Goal: Information Seeking & Learning: Learn about a topic

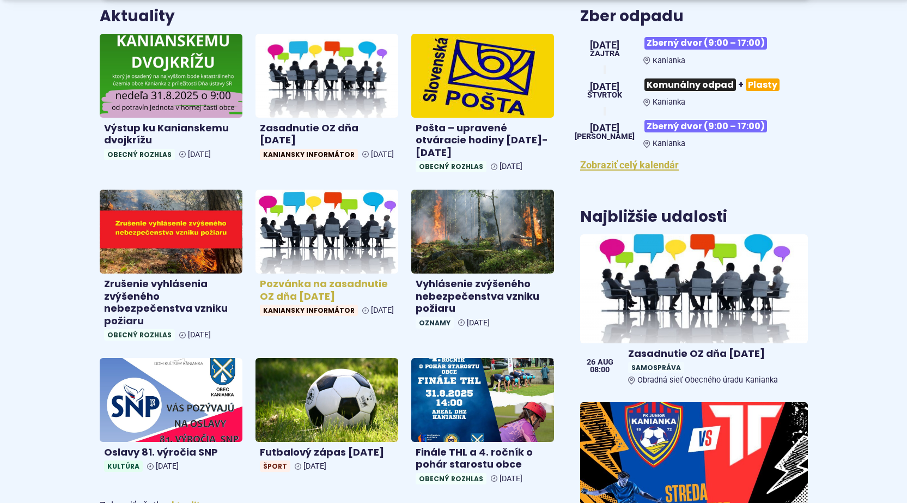
scroll to position [436, 0]
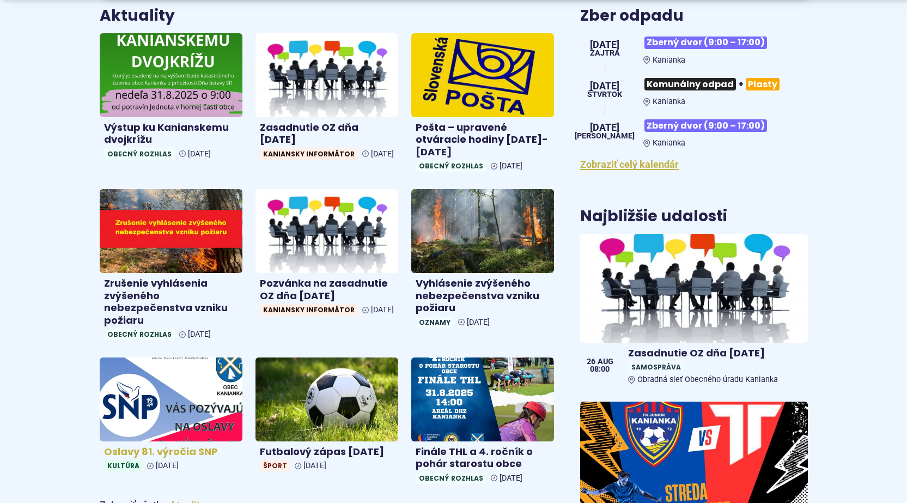
click at [165, 449] on h4 "Oslavy 81. výročia SNP" at bounding box center [171, 451] width 134 height 13
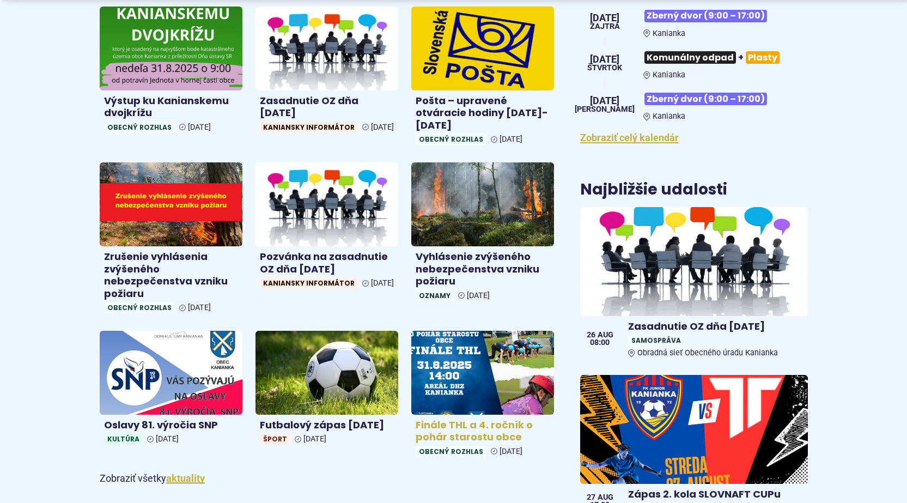
scroll to position [490, 0]
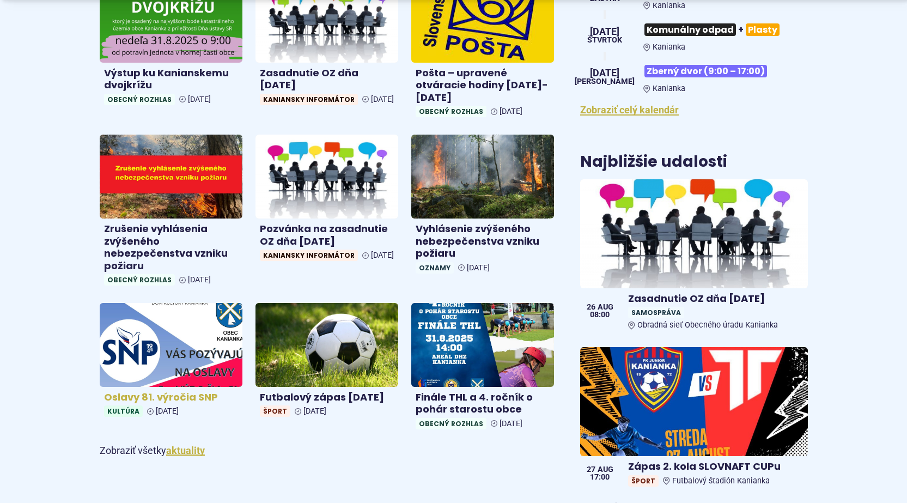
click at [150, 396] on h4 "Oslavy 81. výročia SNP" at bounding box center [171, 397] width 134 height 13
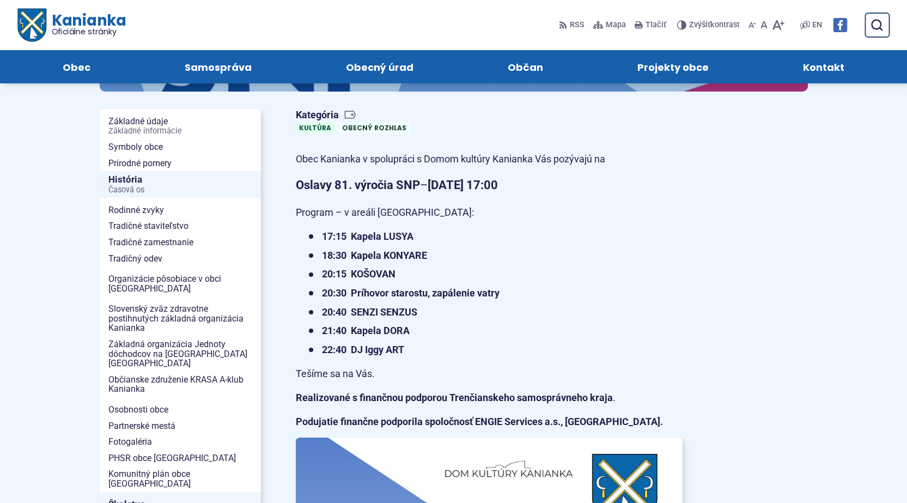
scroll to position [54, 0]
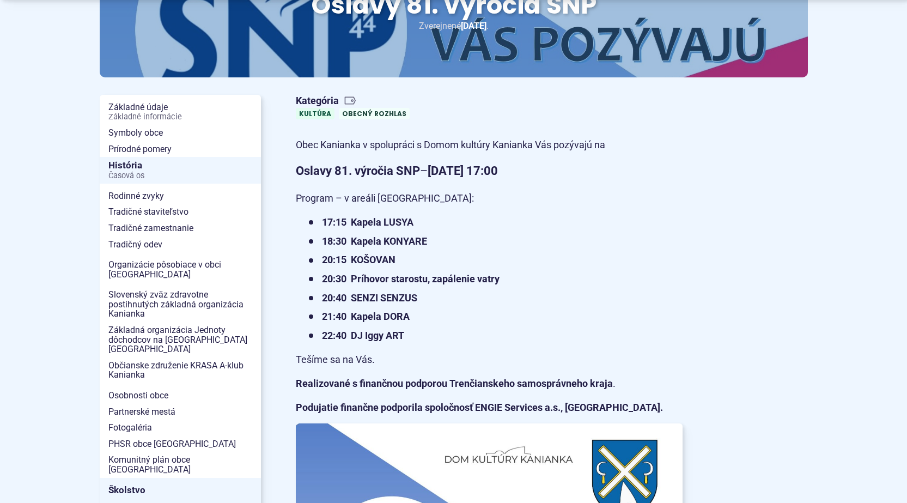
scroll to position [218, 0]
